Goal: Task Accomplishment & Management: Manage account settings

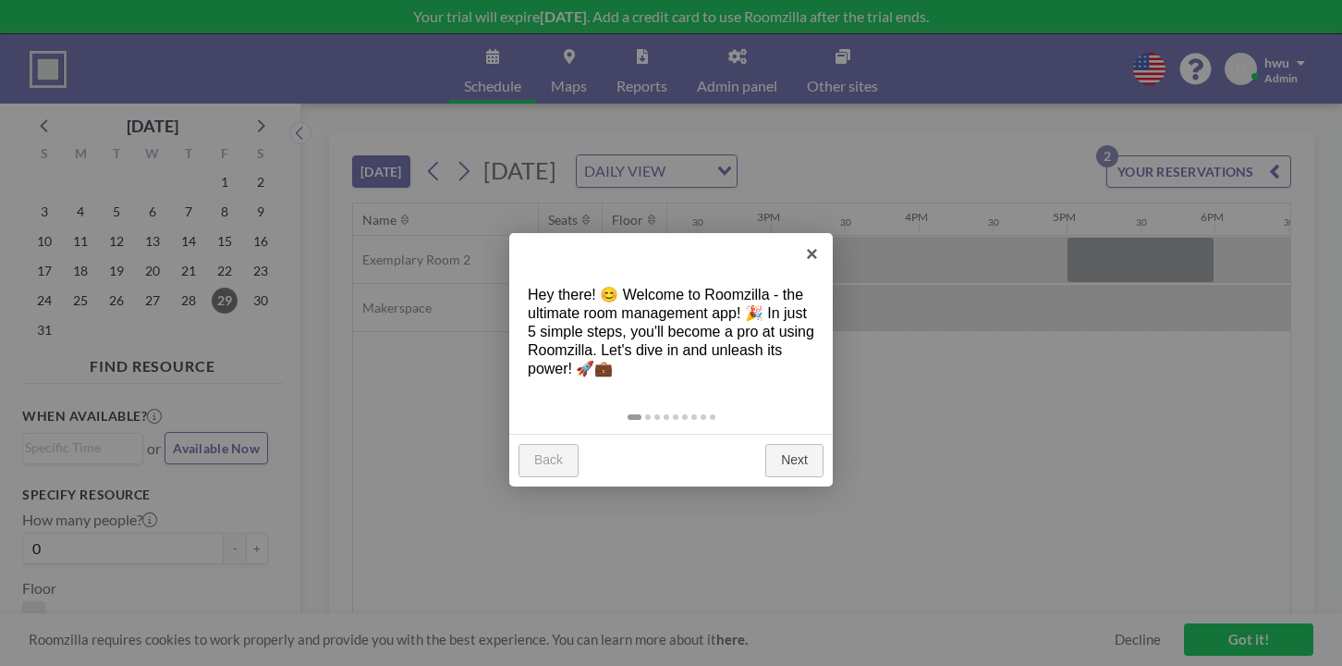
scroll to position [0, 2129]
click at [788, 444] on link "Next" at bounding box center [794, 460] width 58 height 33
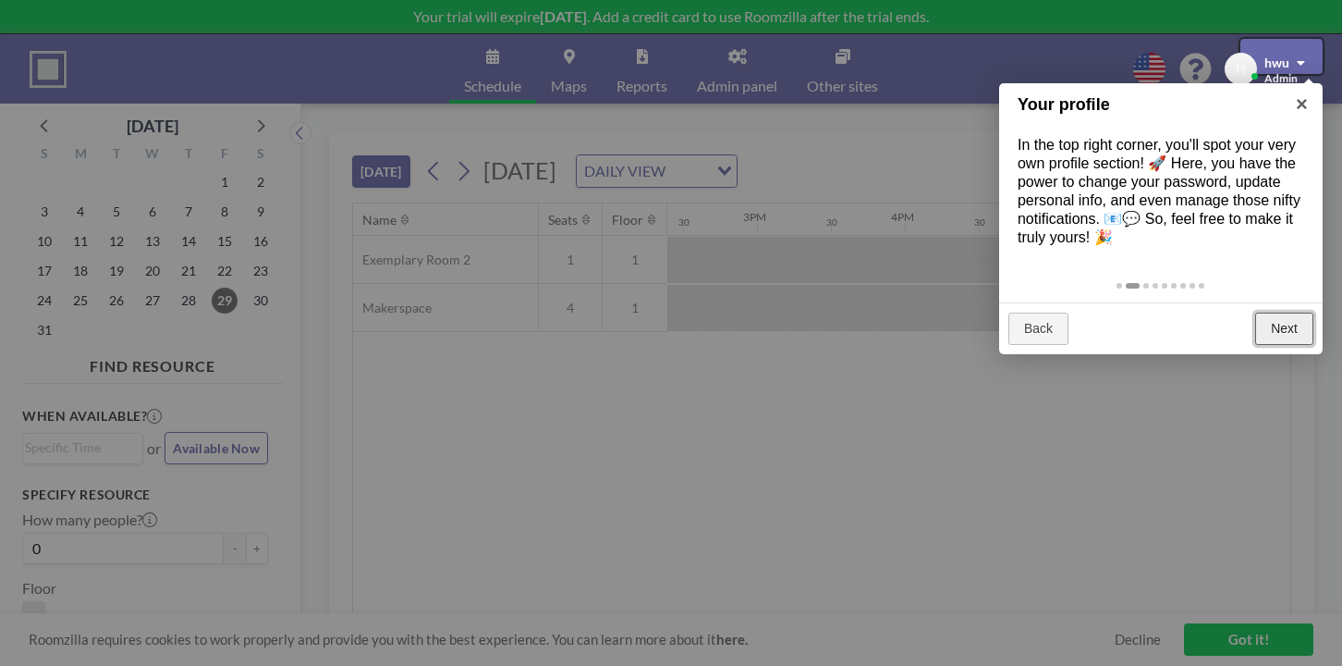
click at [1279, 312] on link "Next" at bounding box center [1284, 328] width 58 height 33
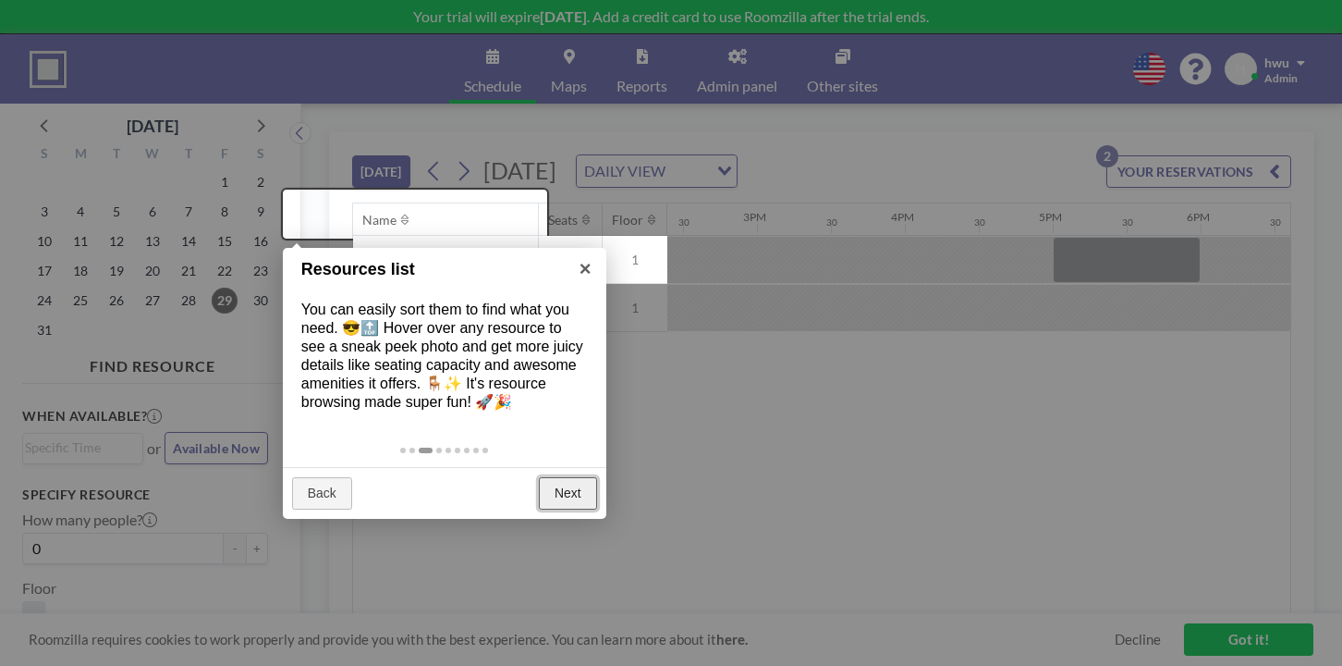
click at [561, 477] on link "Next" at bounding box center [568, 493] width 58 height 33
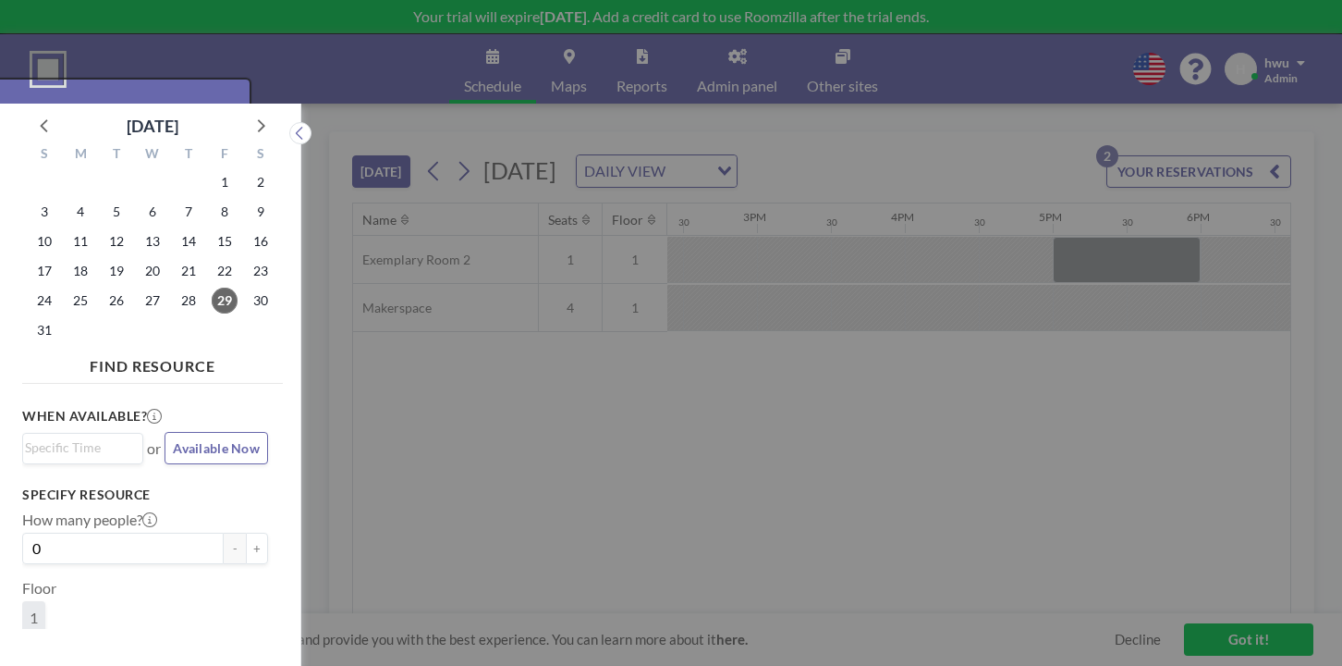
scroll to position [5, 0]
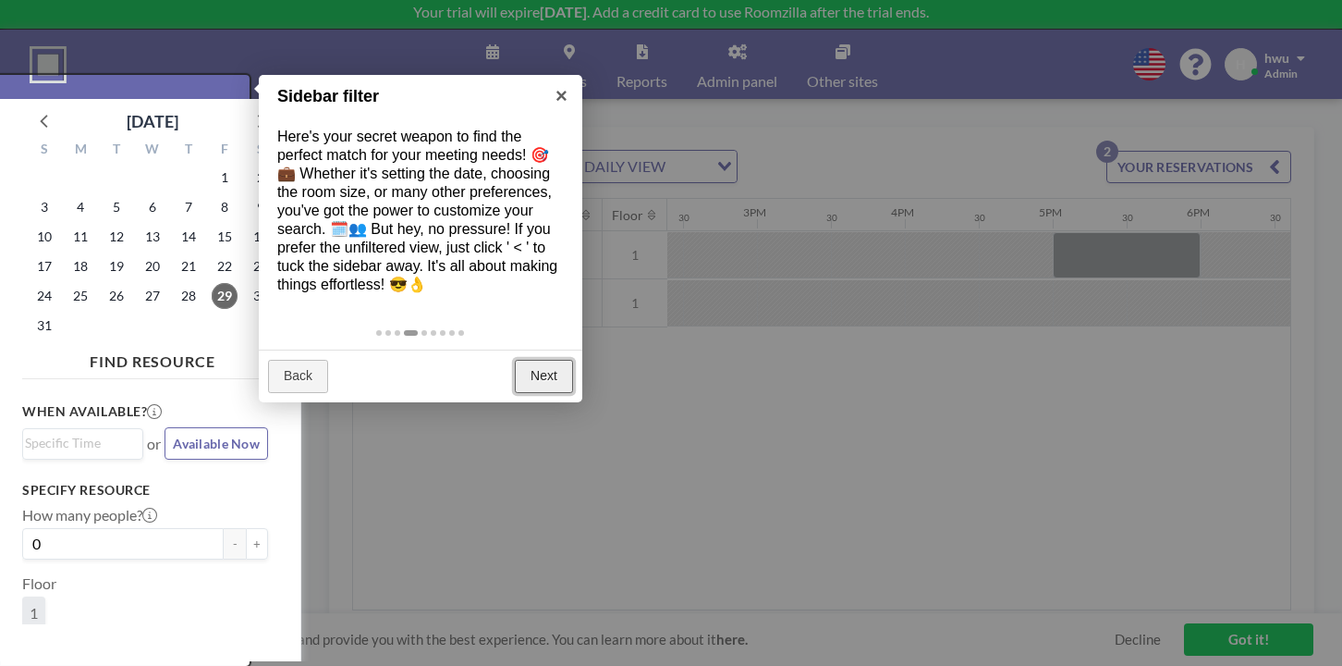
click at [550, 360] on link "Next" at bounding box center [544, 376] width 58 height 33
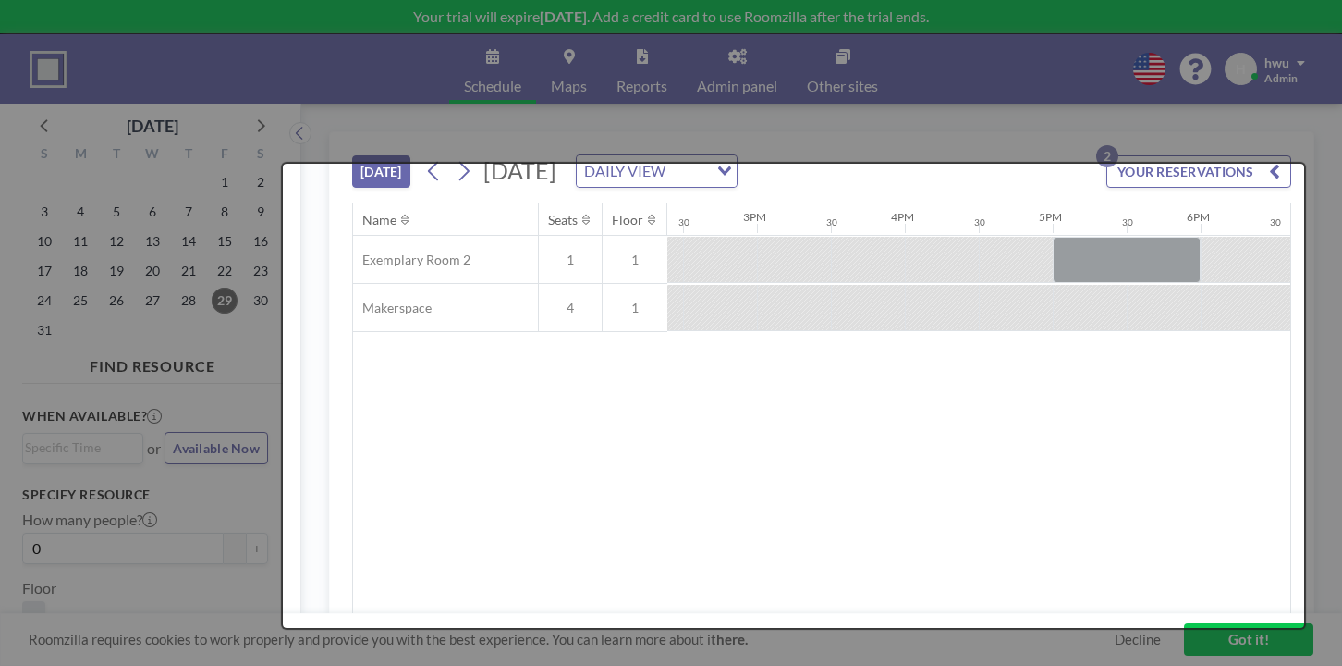
scroll to position [0, 0]
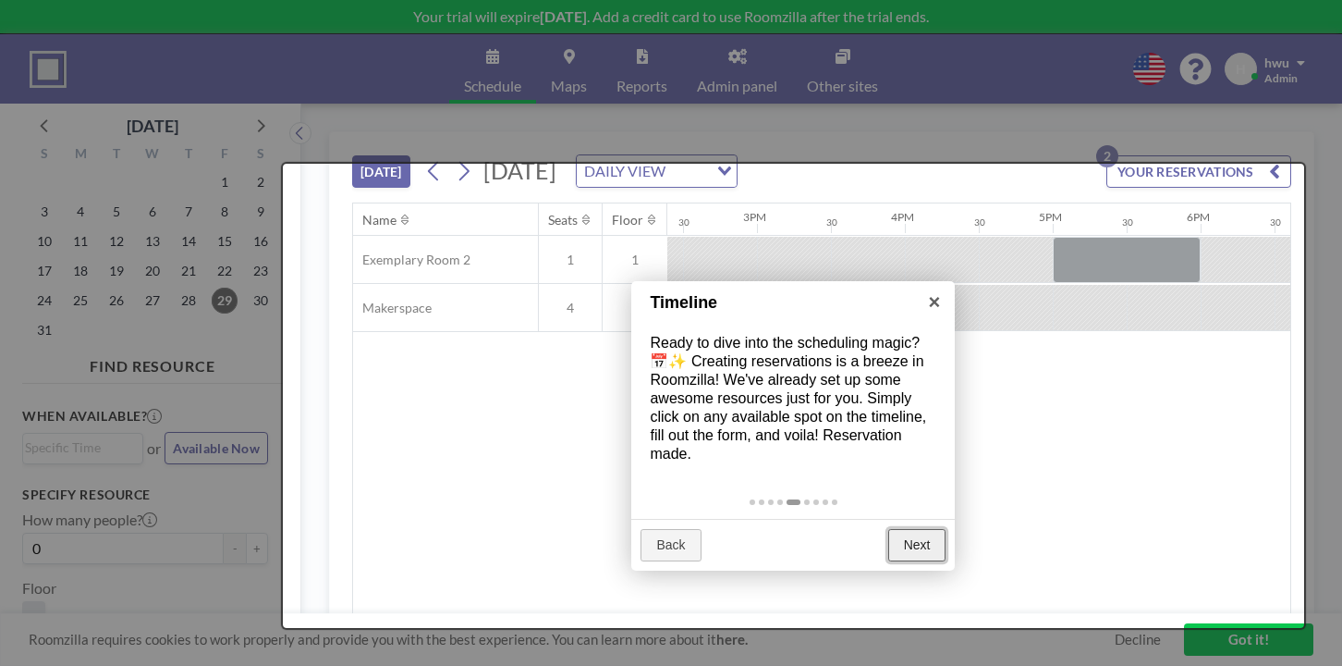
click at [918, 529] on link "Next" at bounding box center [917, 545] width 58 height 33
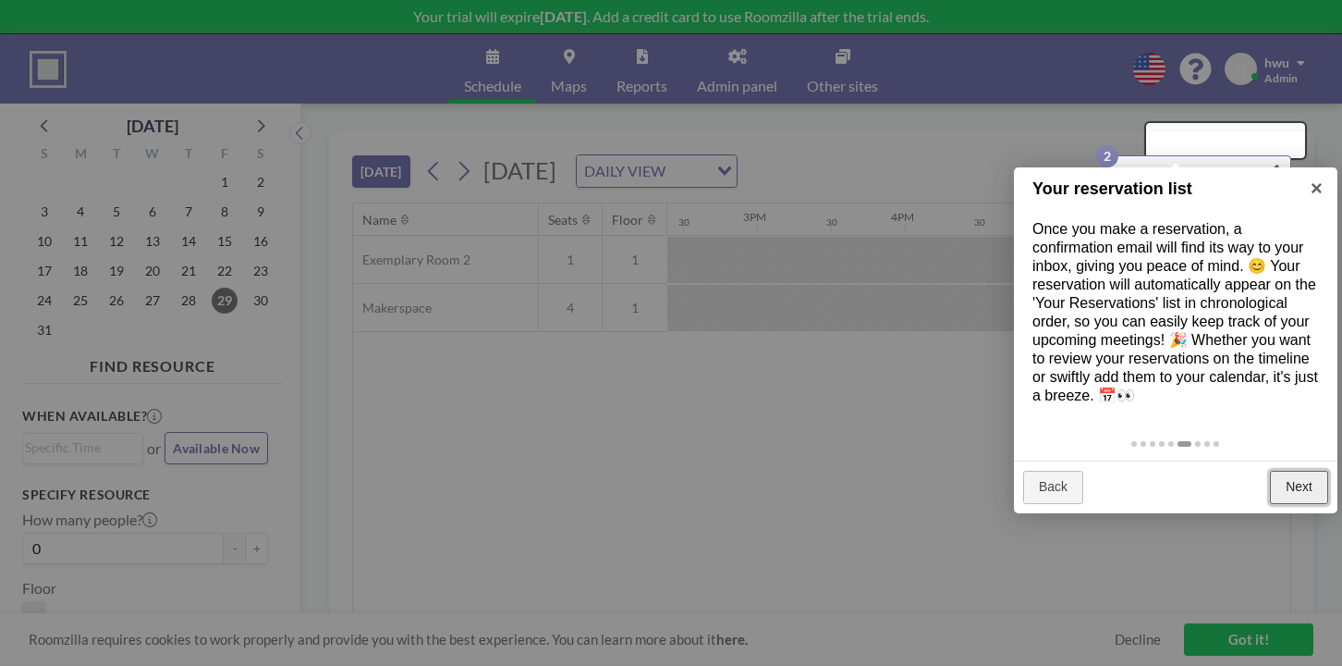
click at [1314, 471] on link "Next" at bounding box center [1299, 487] width 58 height 33
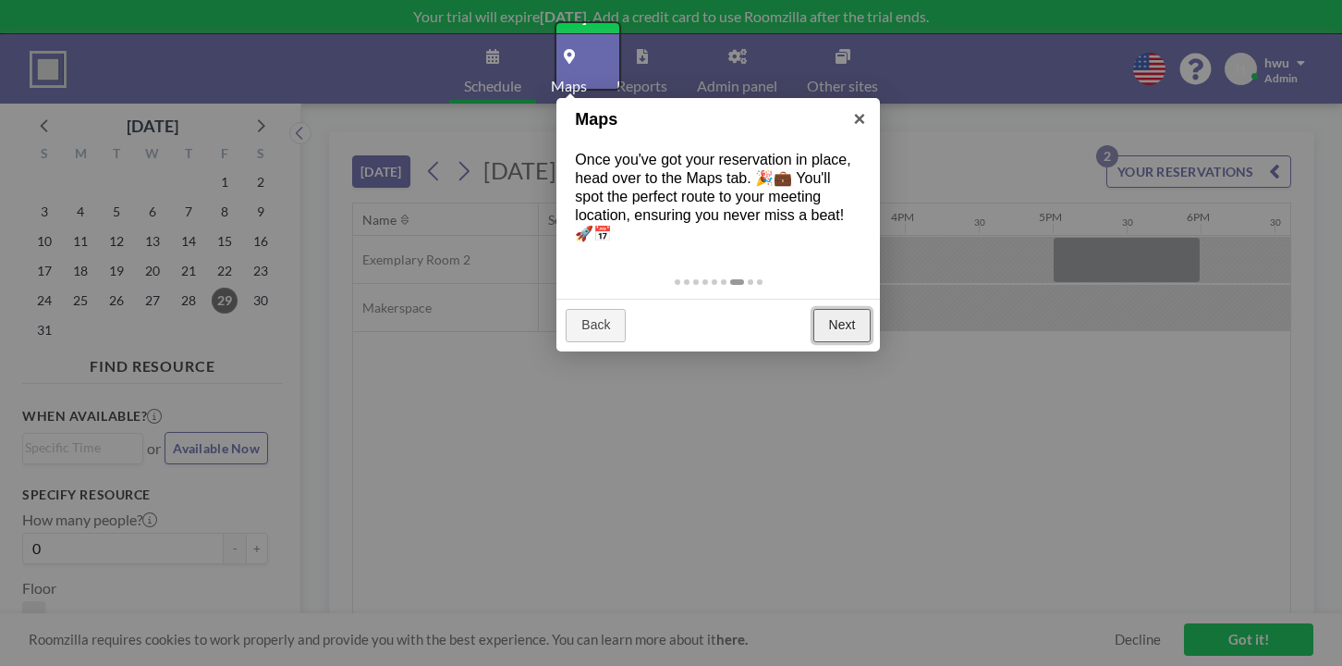
click at [833, 309] on link "Next" at bounding box center [842, 325] width 58 height 33
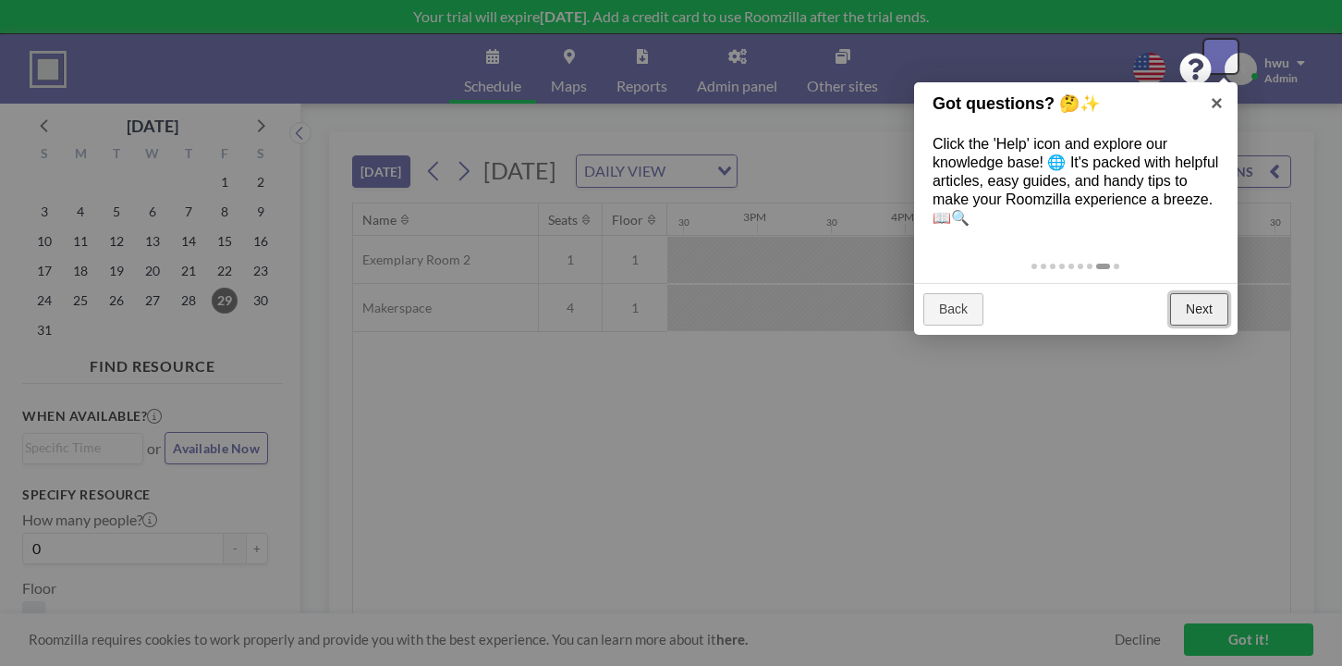
click at [1202, 293] on link "Next" at bounding box center [1199, 309] width 58 height 33
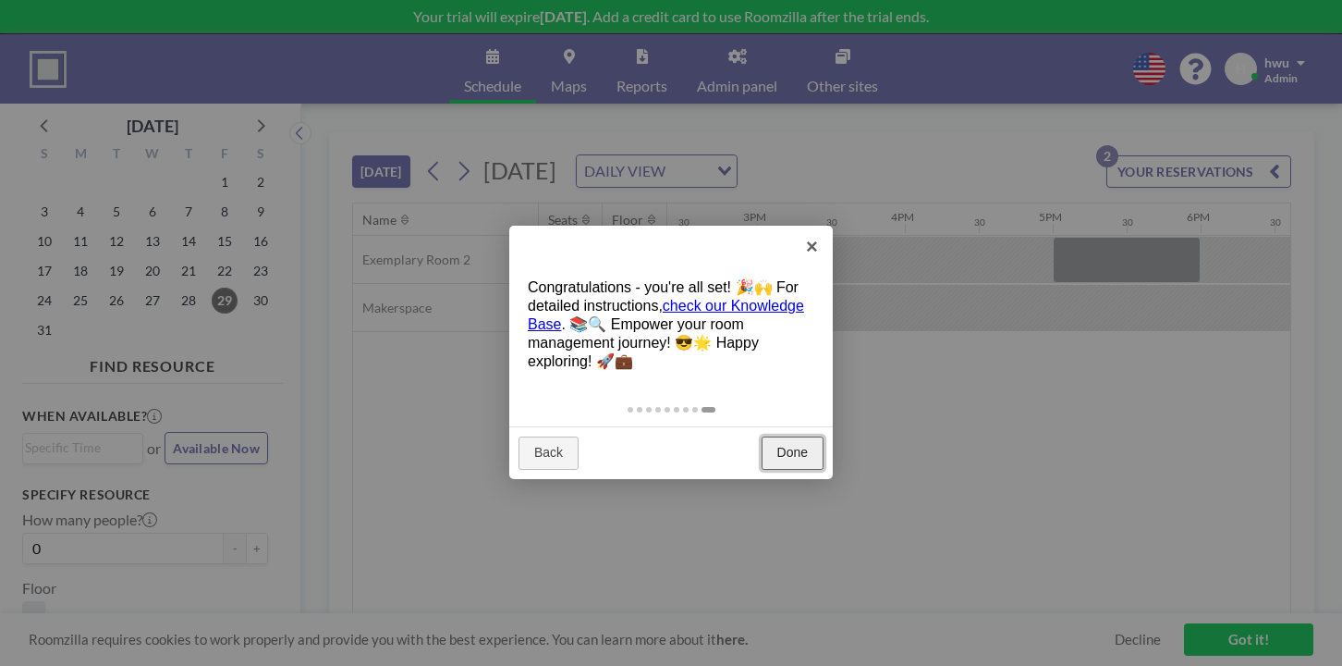
click at [794, 436] on link "Done" at bounding box center [793, 452] width 62 height 33
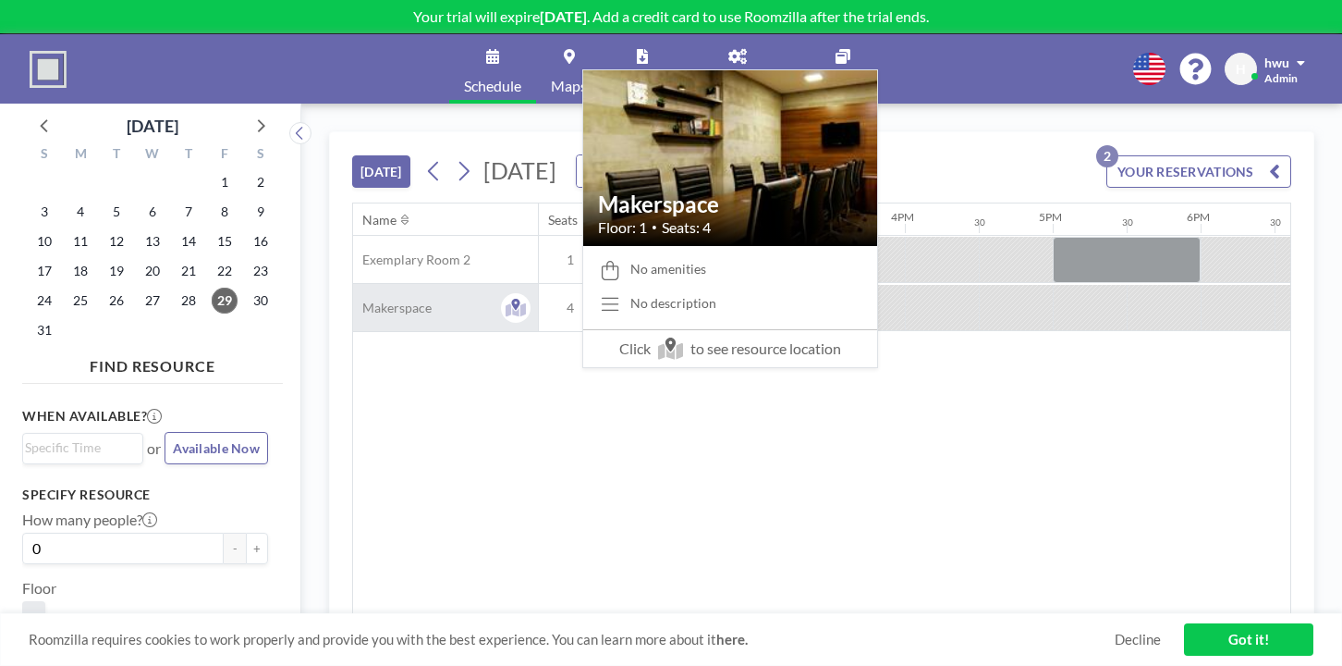
click at [353, 299] on span "Makerspace" at bounding box center [392, 307] width 79 height 17
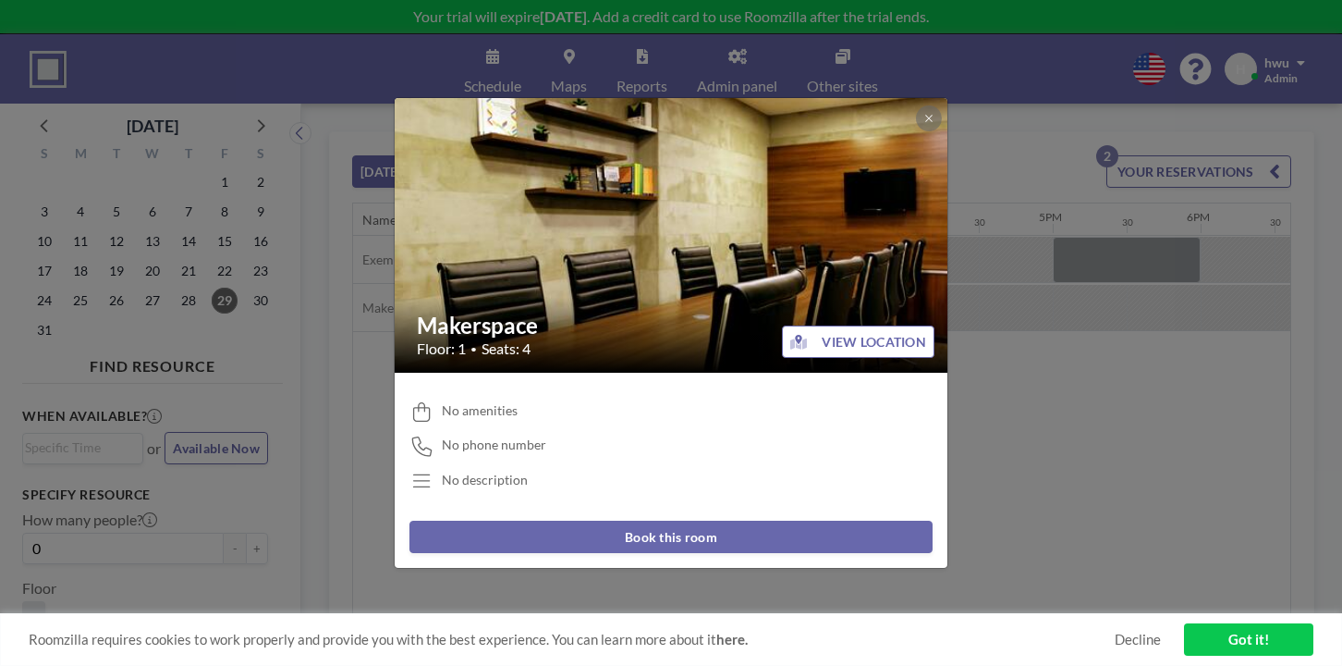
click at [628, 520] on button "Book this room" at bounding box center [671, 536] width 523 height 32
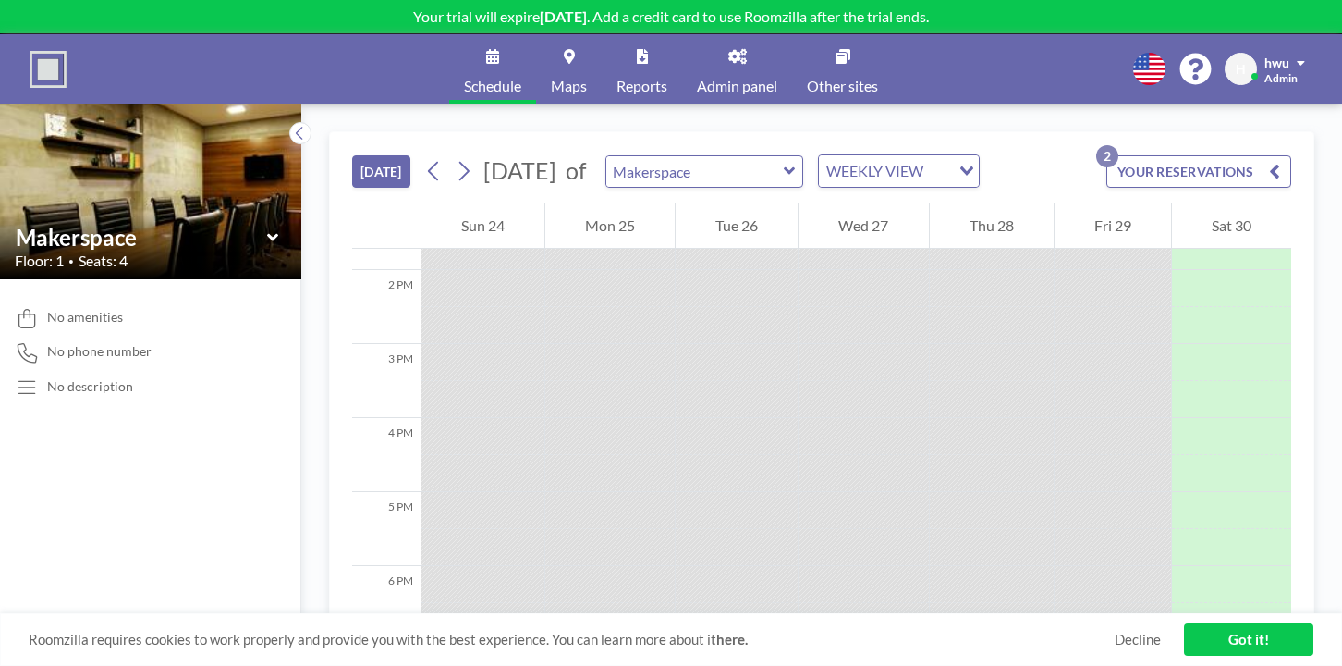
scroll to position [1022, 0]
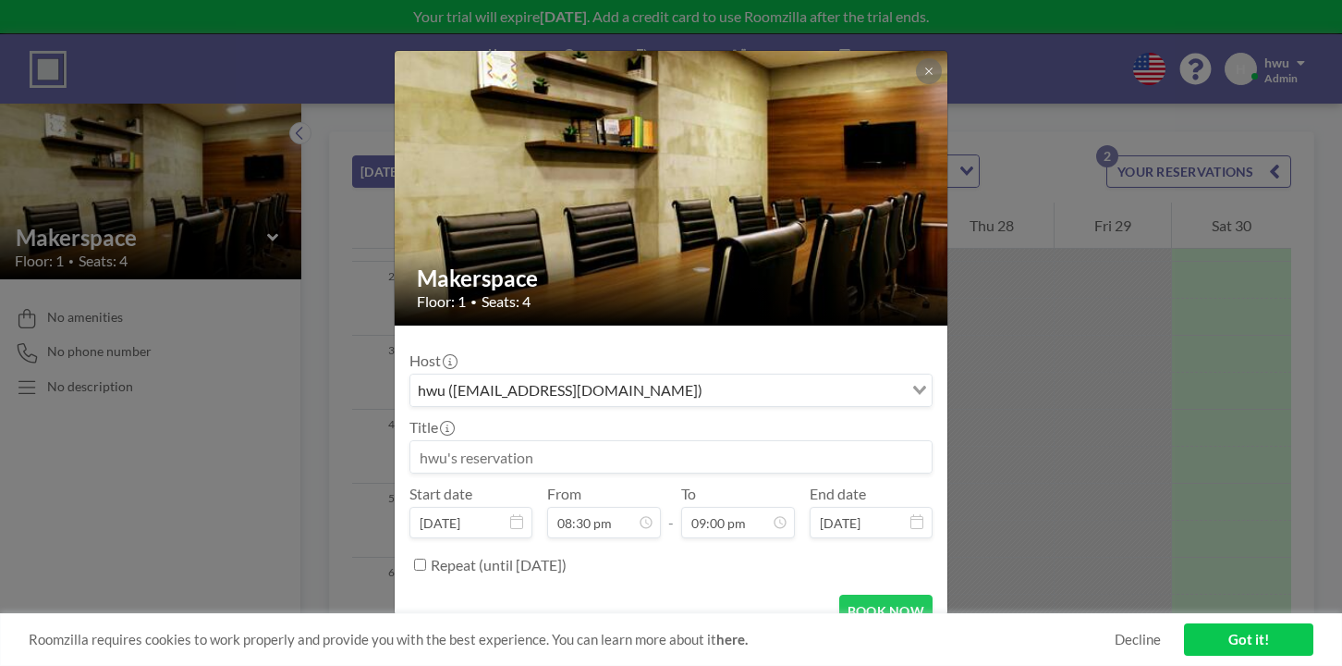
click at [690, 441] on input at bounding box center [670, 456] width 521 height 31
click at [925, 74] on icon at bounding box center [928, 70] width 6 height 6
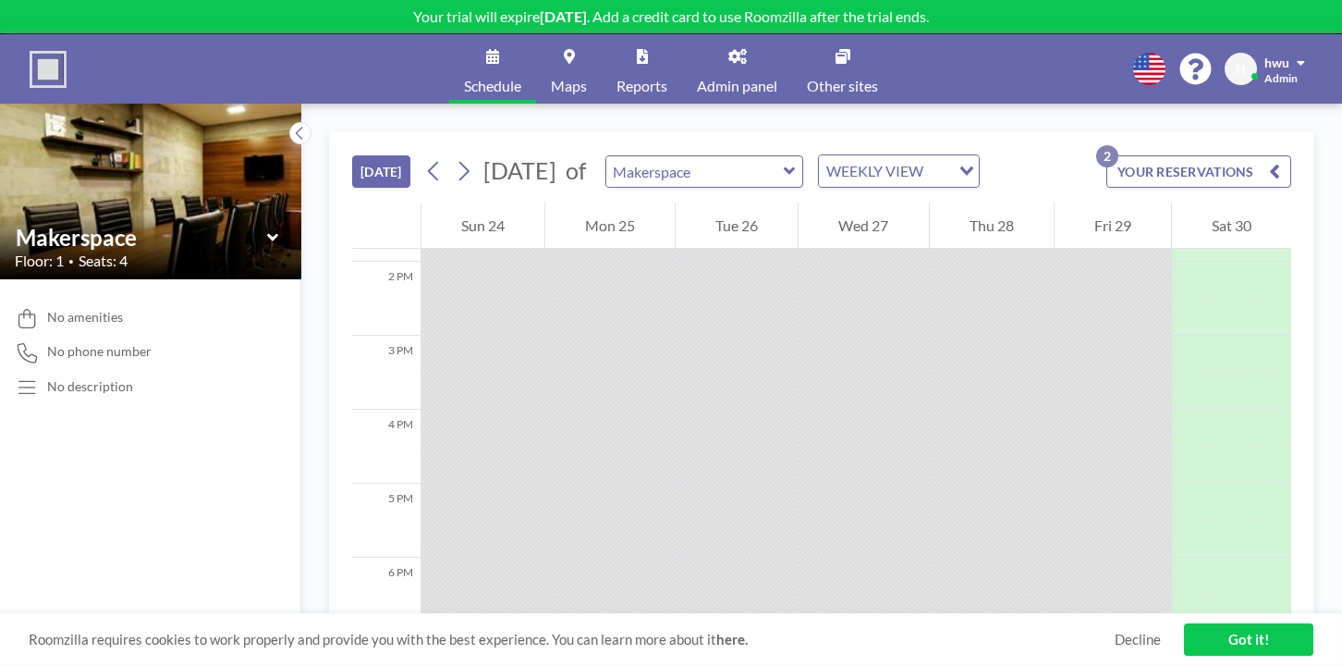
click at [1161, 155] on button "YOUR RESERVATIONS 2" at bounding box center [1198, 171] width 185 height 32
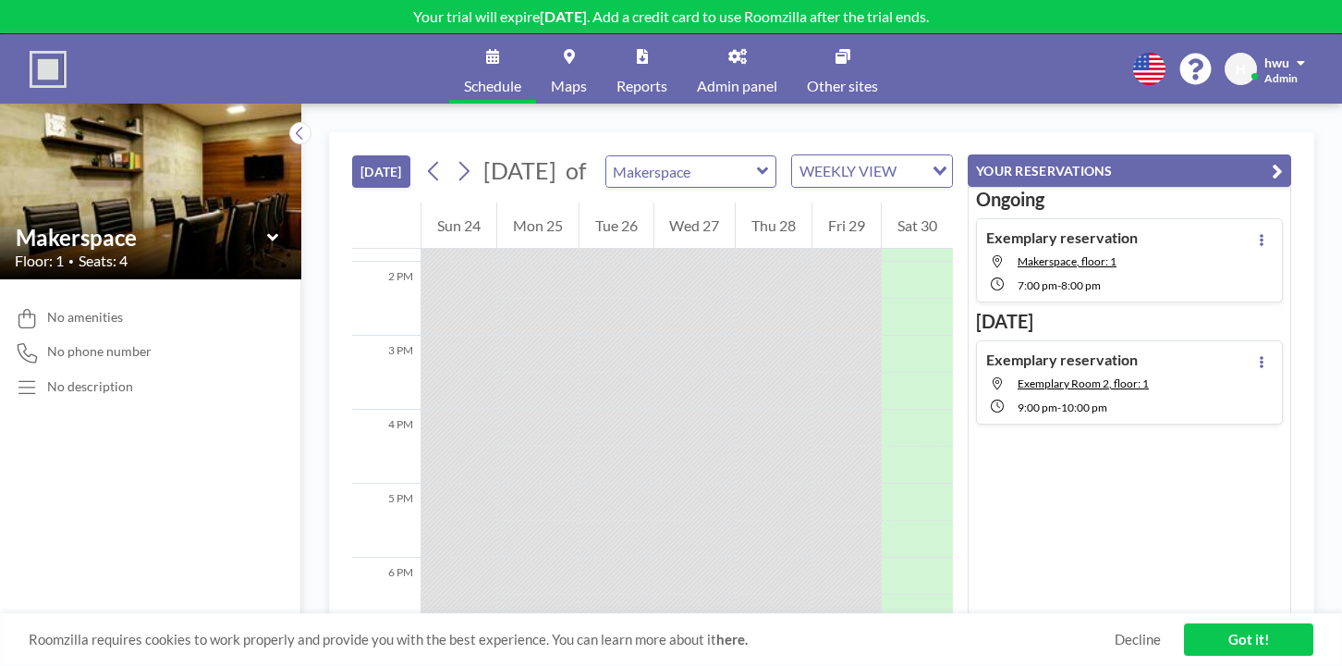
click at [1125, 228] on div "Exemplary reservation Makerspace, floor: 1 7:00 PM - 8:00 PM" at bounding box center [1062, 260] width 152 height 64
click at [1273, 228] on div at bounding box center [1262, 260] width 22 height 64
click at [1264, 234] on icon at bounding box center [1262, 240] width 4 height 12
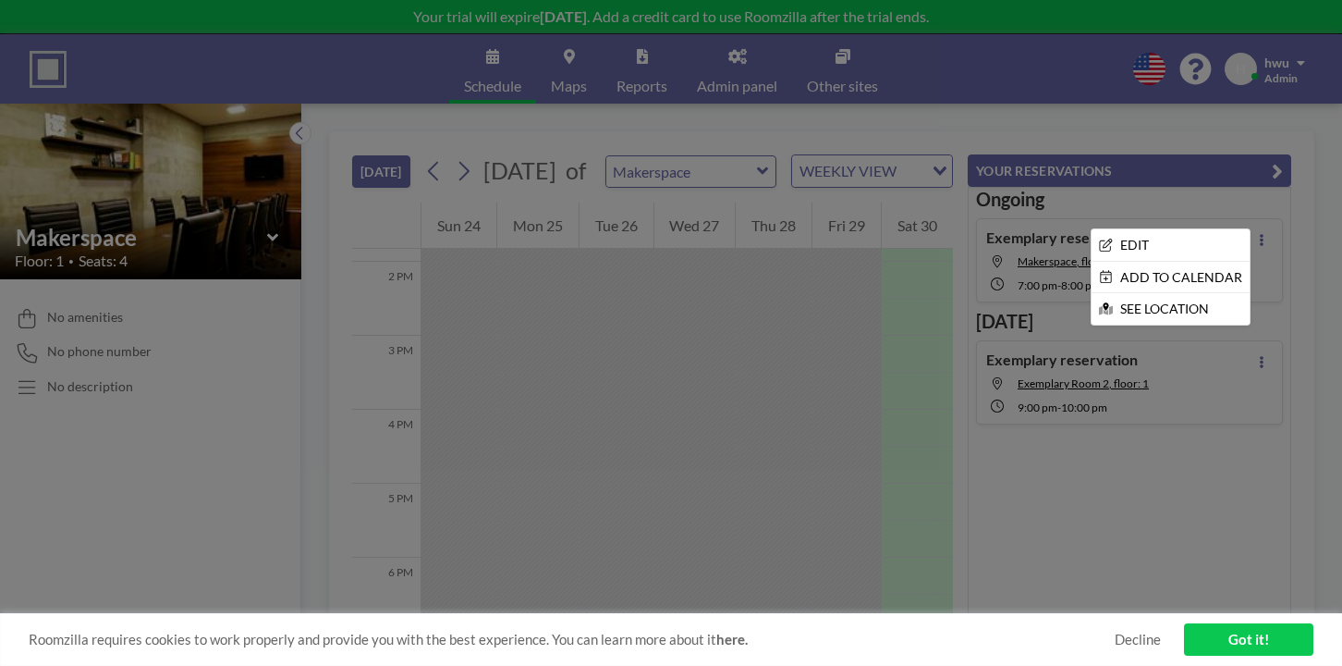
click at [1285, 138] on div at bounding box center [671, 333] width 1342 height 666
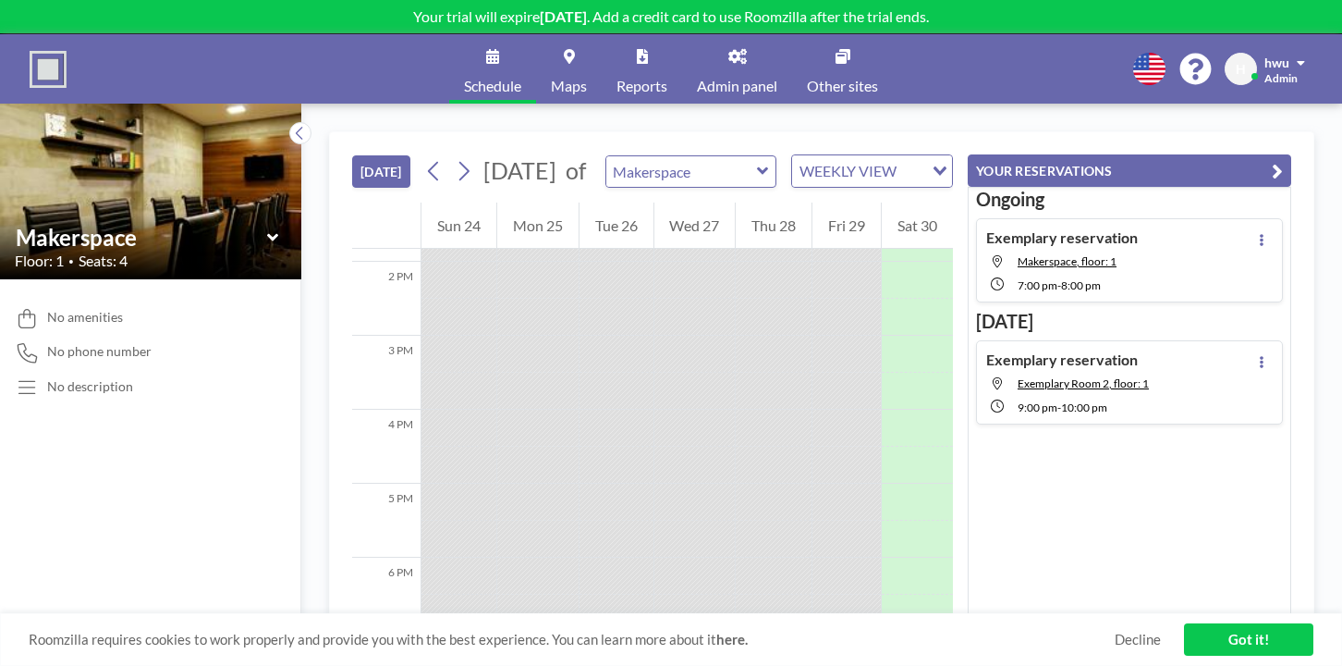
click at [1252, 340] on div "Exemplary reservation Exemplary Room 2, floor: 1 9:00 PM - 10:00 PM" at bounding box center [1129, 382] width 307 height 84
type input "Exemplary Room 2"
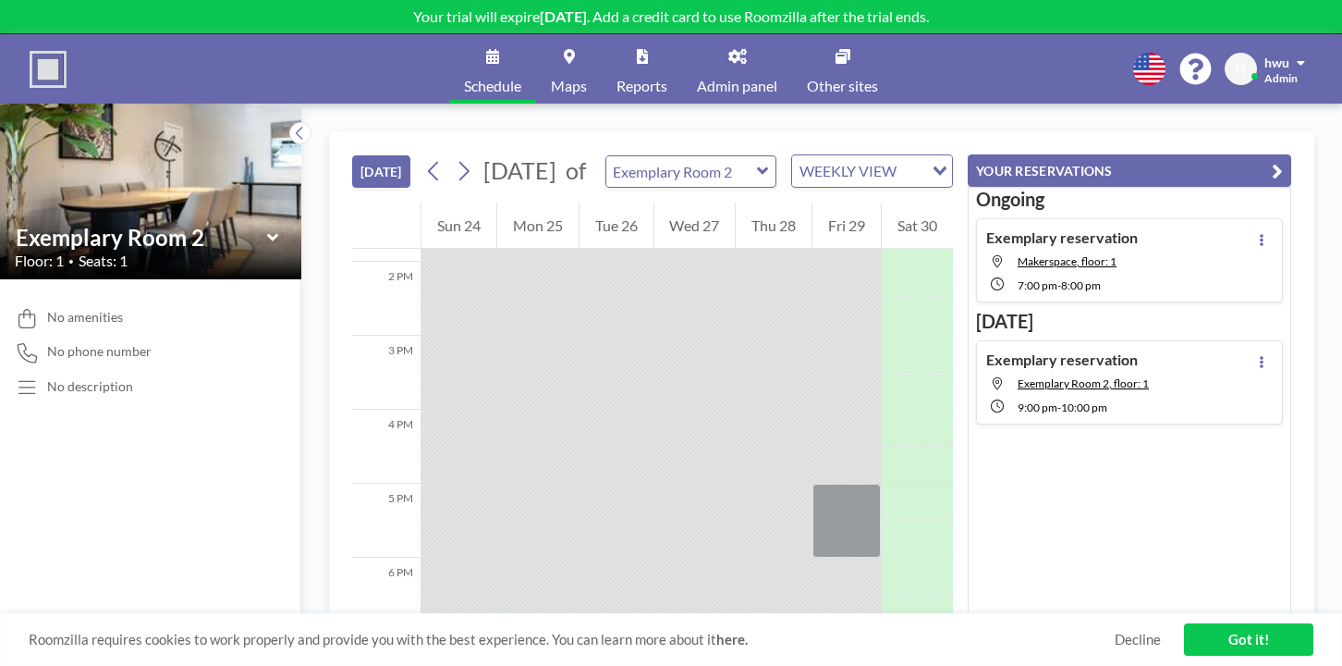
click at [1290, 55] on span "hwu" at bounding box center [1277, 63] width 25 height 16
click at [205, 347] on div "No amenities No phone number No description" at bounding box center [150, 472] width 301 height 386
click at [296, 127] on icon at bounding box center [299, 133] width 6 height 13
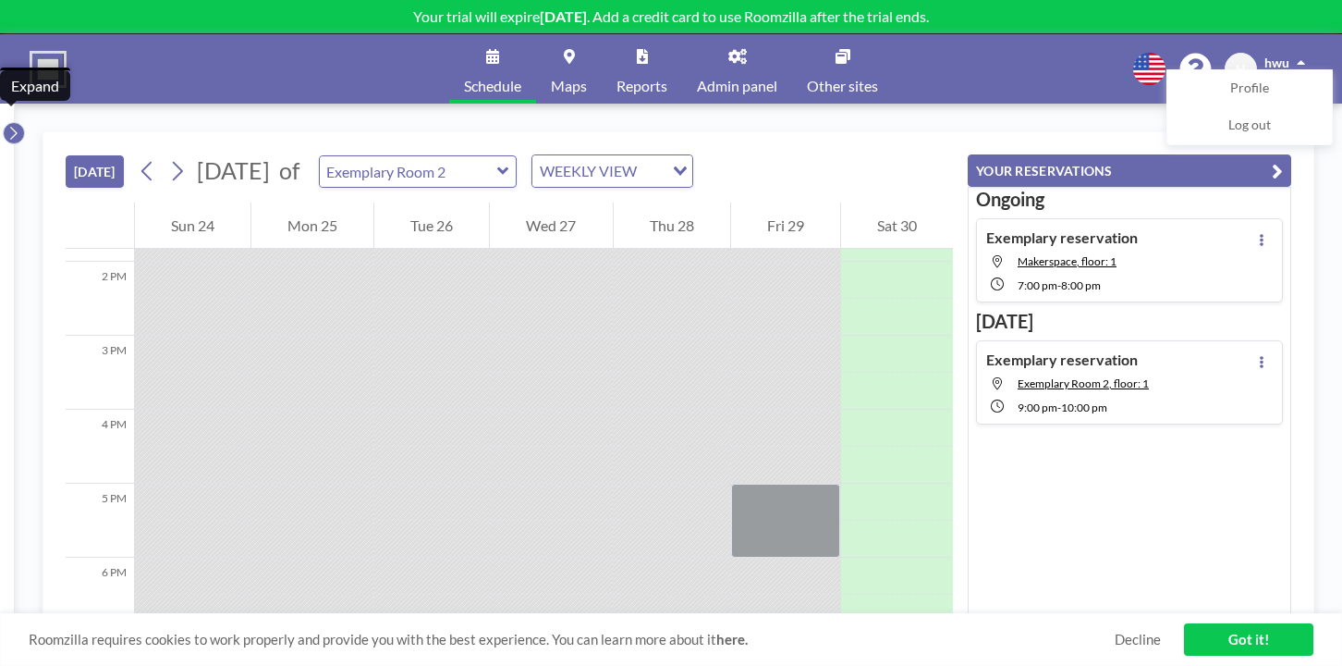
click at [11, 124] on icon at bounding box center [13, 133] width 12 height 18
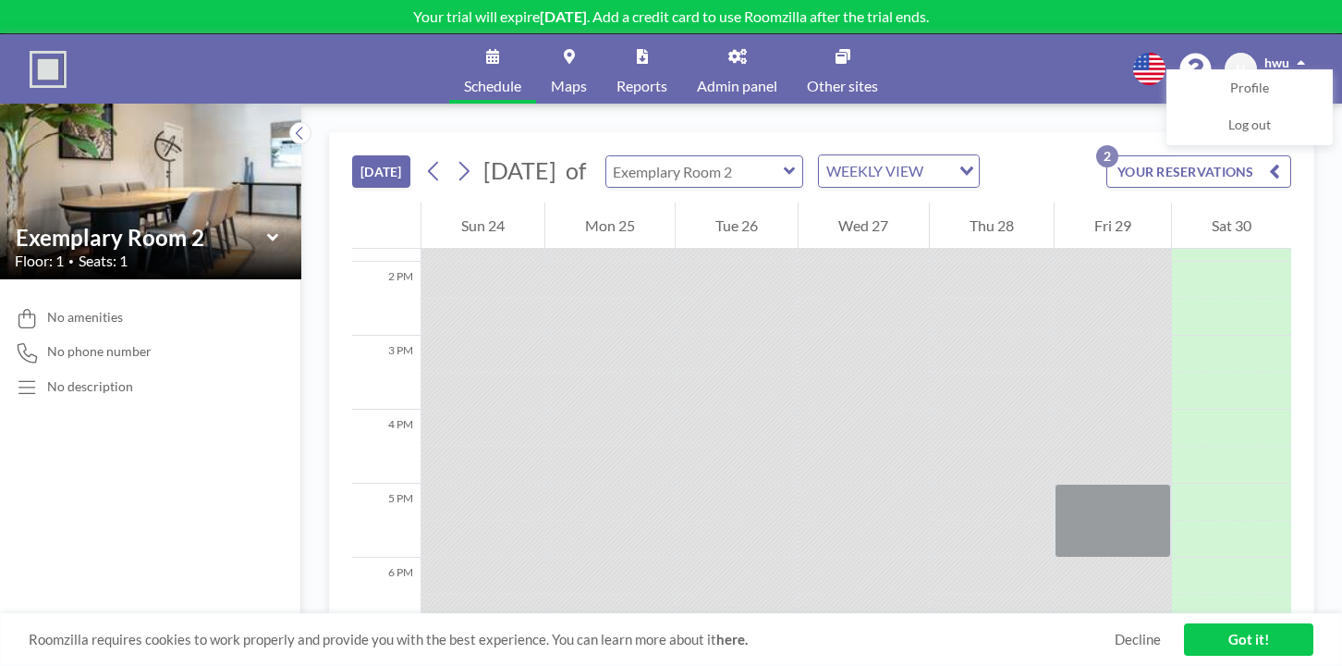
click at [638, 156] on input "text" at bounding box center [694, 171] width 177 height 31
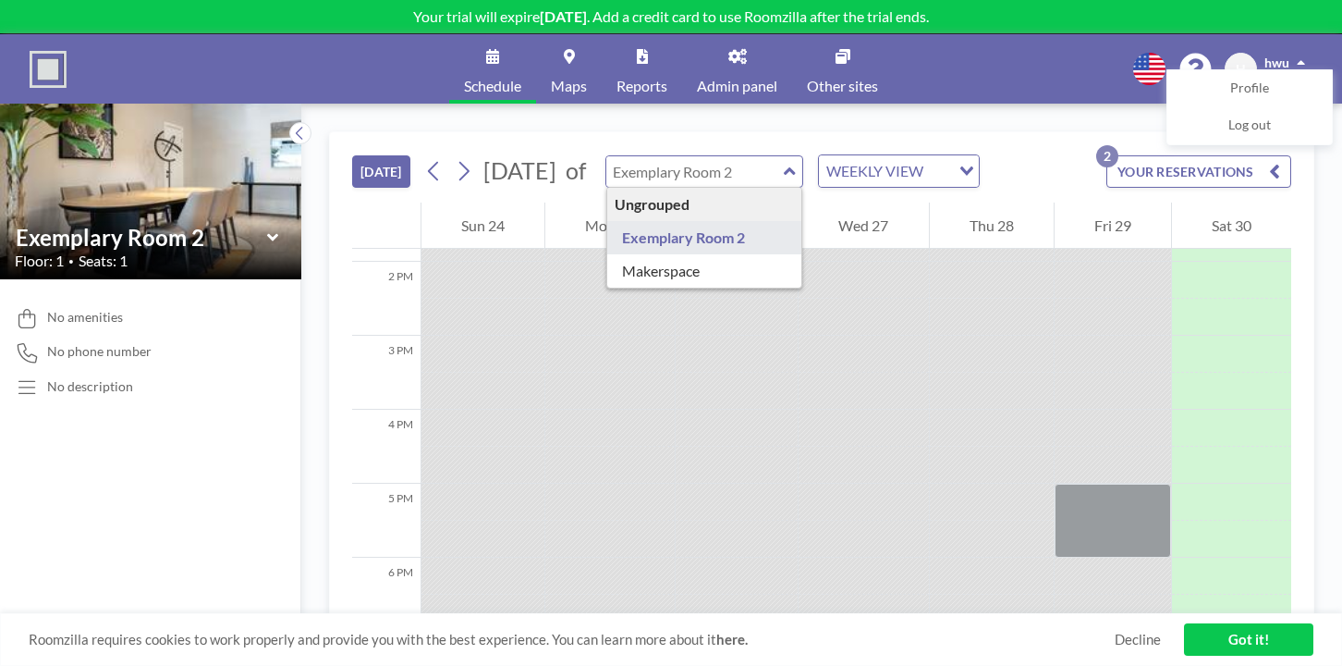
type input "Exemplary Room 2"
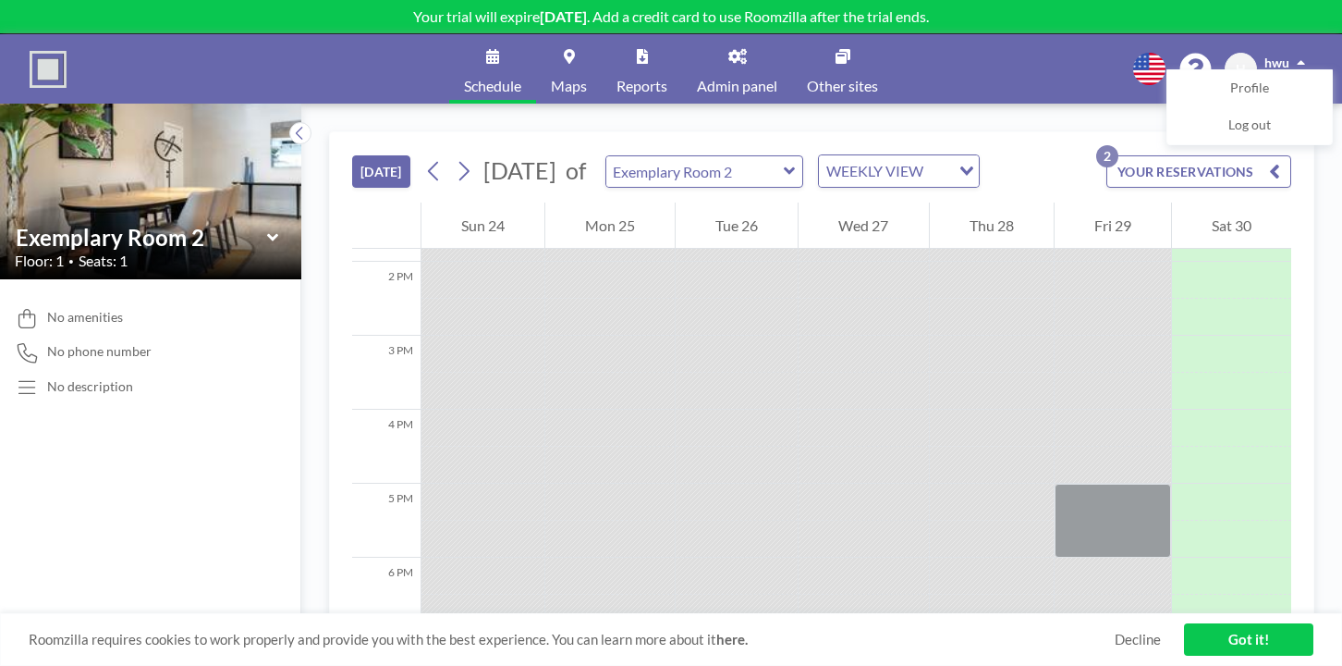
click at [735, 41] on link "Admin panel" at bounding box center [737, 68] width 110 height 69
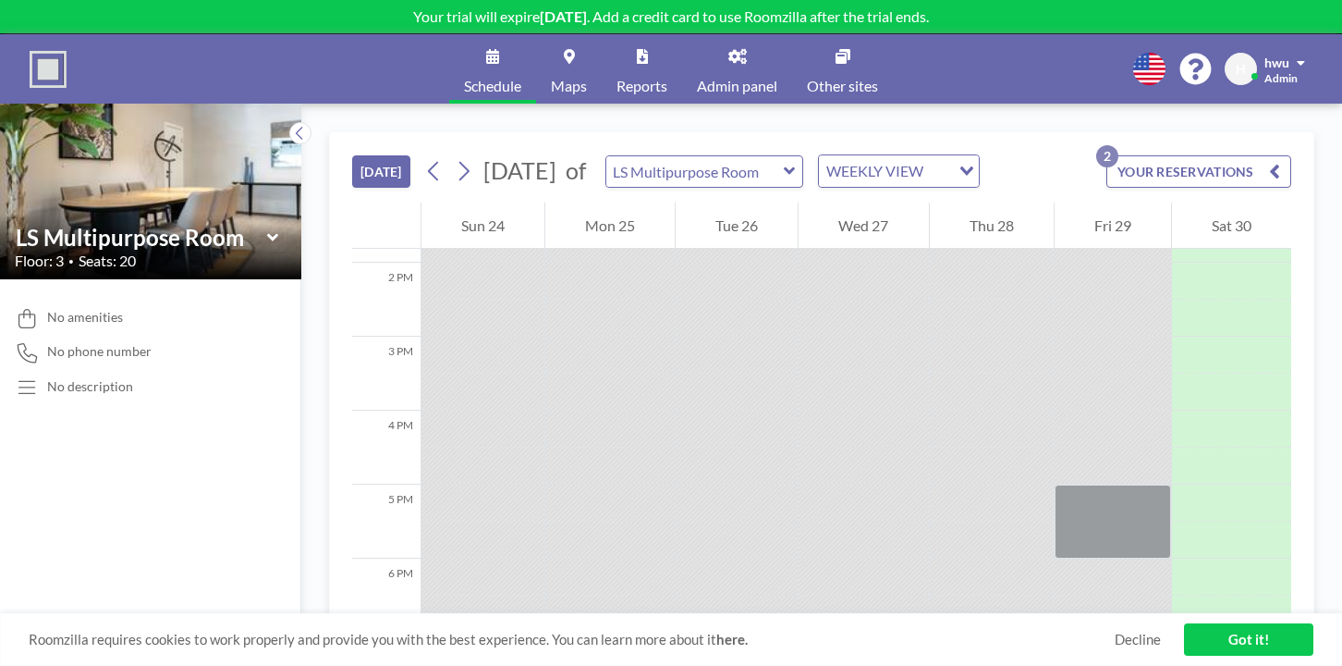
scroll to position [1022, 0]
click at [455, 157] on icon at bounding box center [464, 171] width 18 height 28
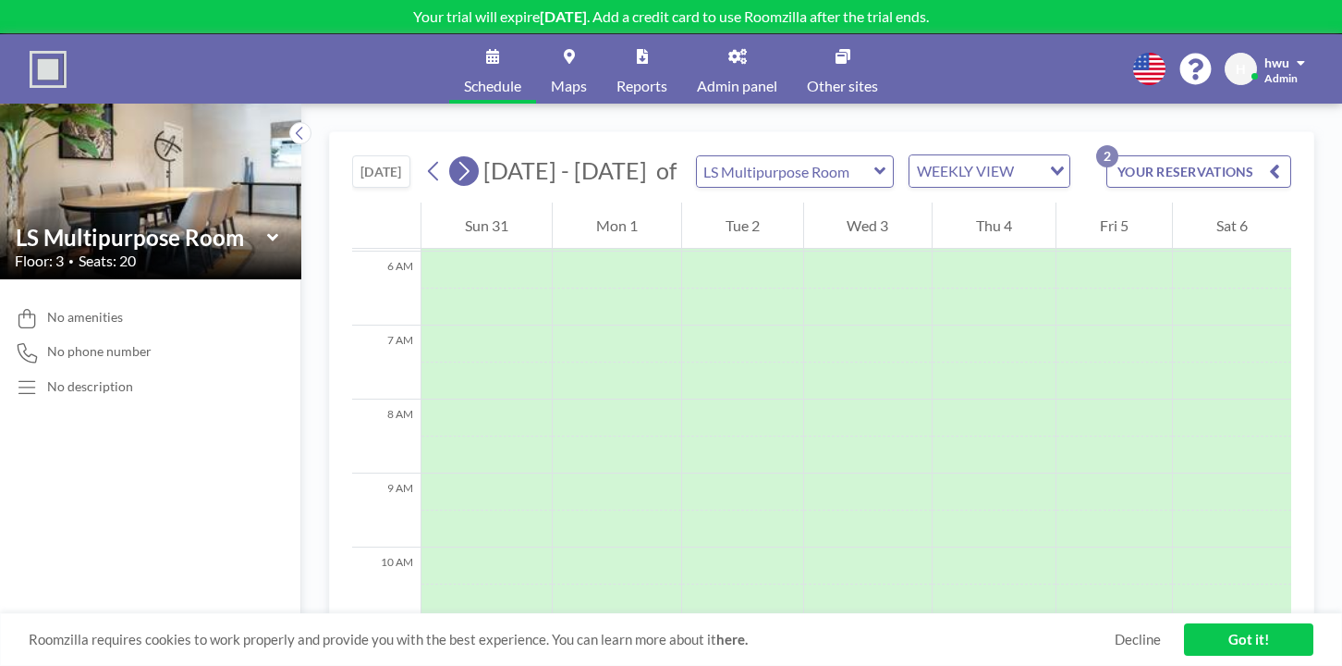
scroll to position [450, 0]
click at [455, 157] on icon at bounding box center [464, 171] width 18 height 28
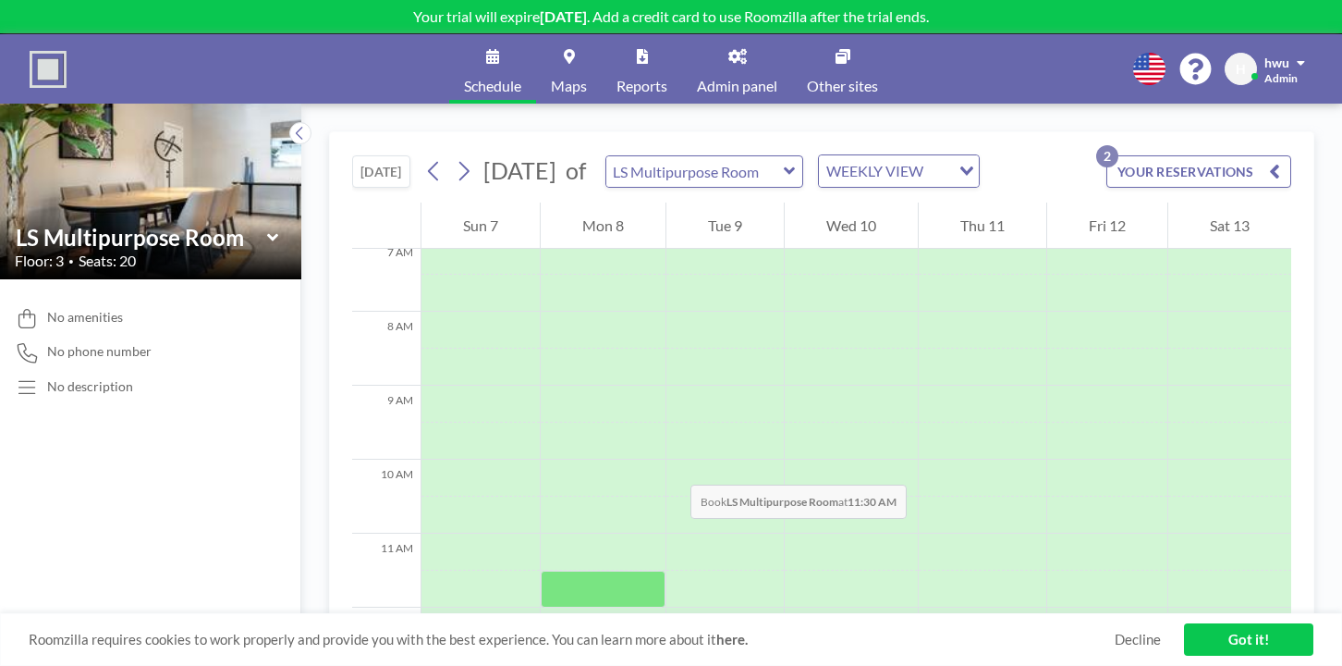
scroll to position [525, 0]
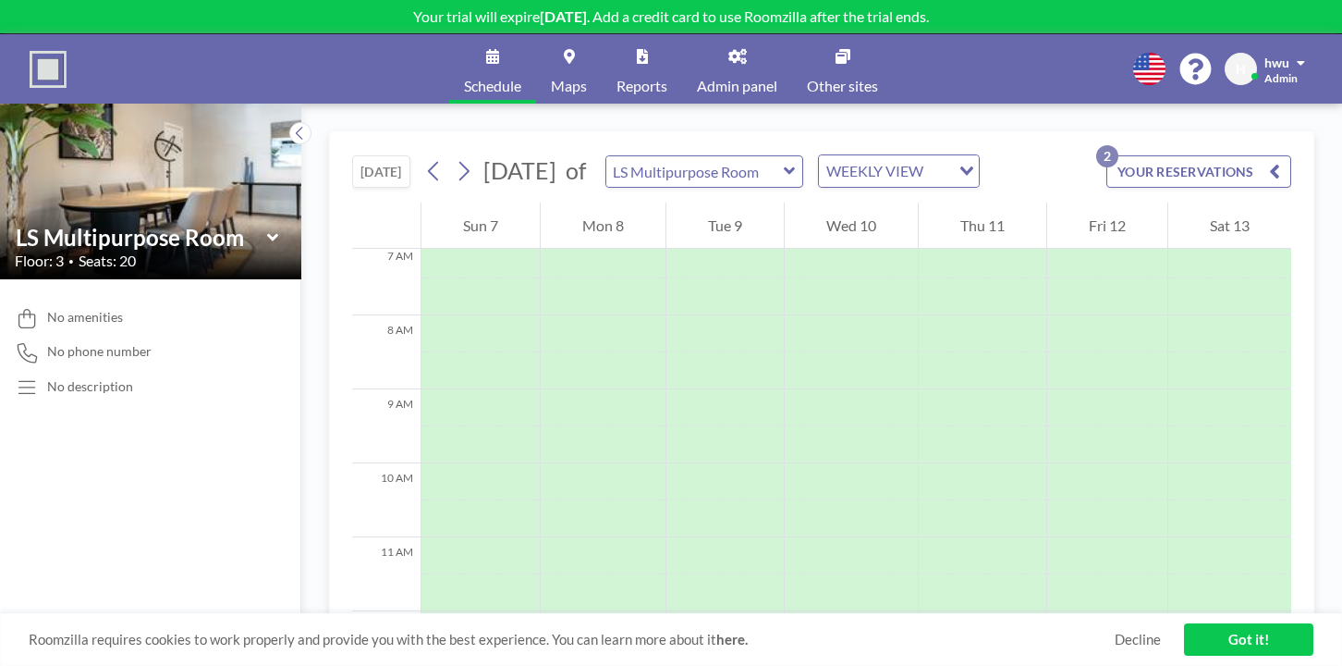
click at [1212, 63] on icon at bounding box center [1196, 69] width 32 height 32
click at [48, 55] on img at bounding box center [48, 69] width 37 height 37
click at [30, 59] on img at bounding box center [48, 69] width 37 height 37
click at [713, 53] on link "Admin panel" at bounding box center [737, 68] width 110 height 69
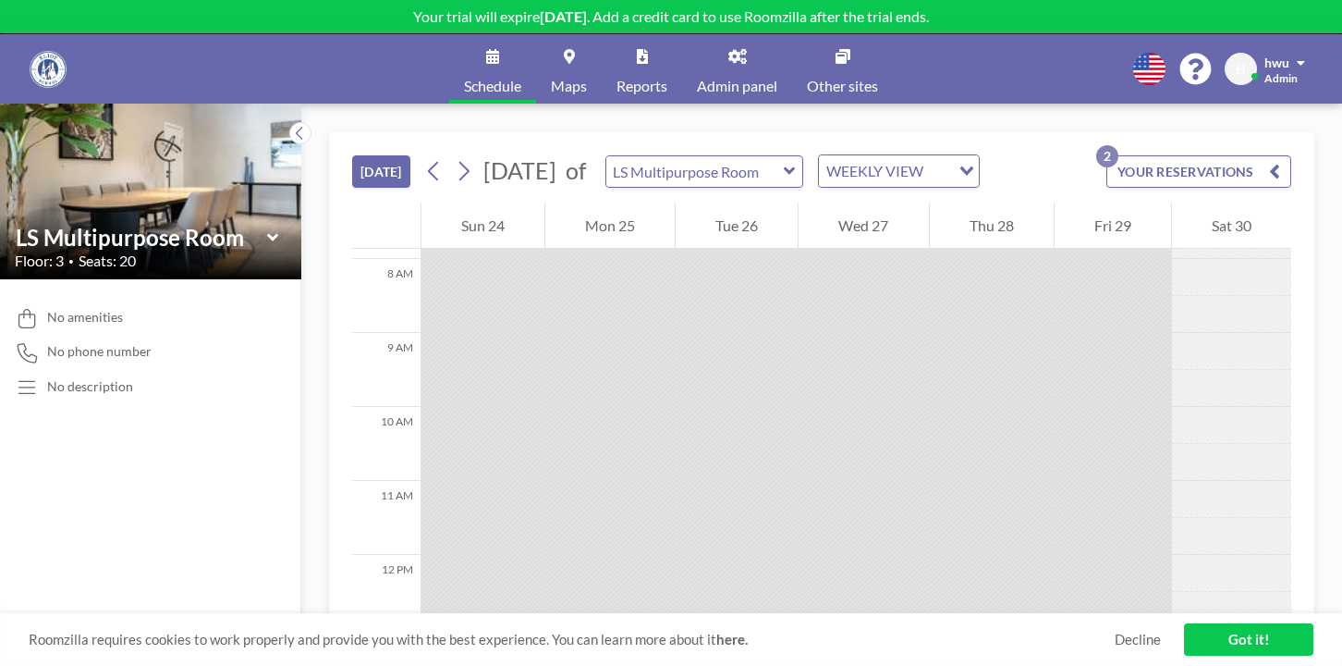
scroll to position [629, 0]
click at [1239, 635] on link "Got it!" at bounding box center [1248, 639] width 129 height 32
